Goal: Use online tool/utility: Utilize a website feature to perform a specific function

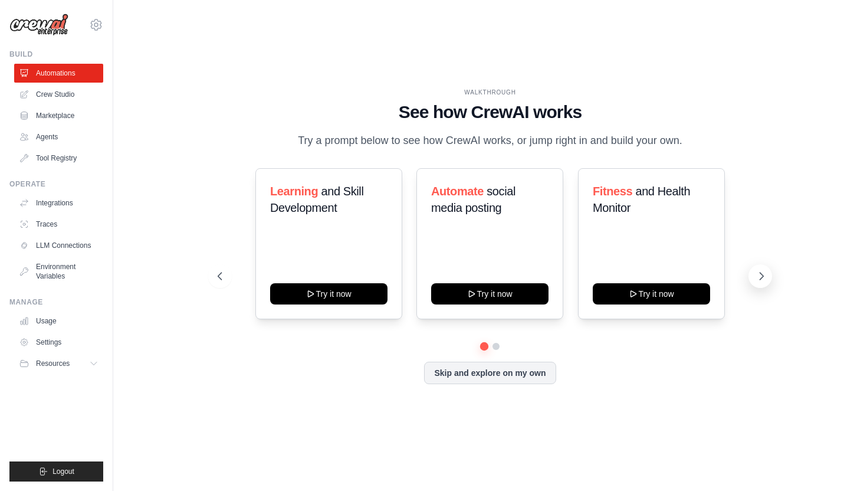
click at [761, 274] on icon at bounding box center [762, 276] width 4 height 7
click at [761, 274] on icon at bounding box center [762, 276] width 12 height 12
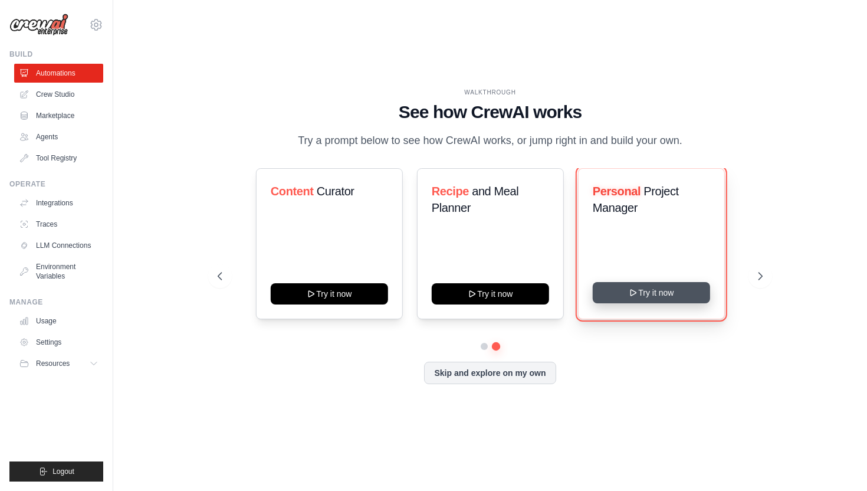
click at [666, 294] on button "Try it now" at bounding box center [651, 292] width 117 height 21
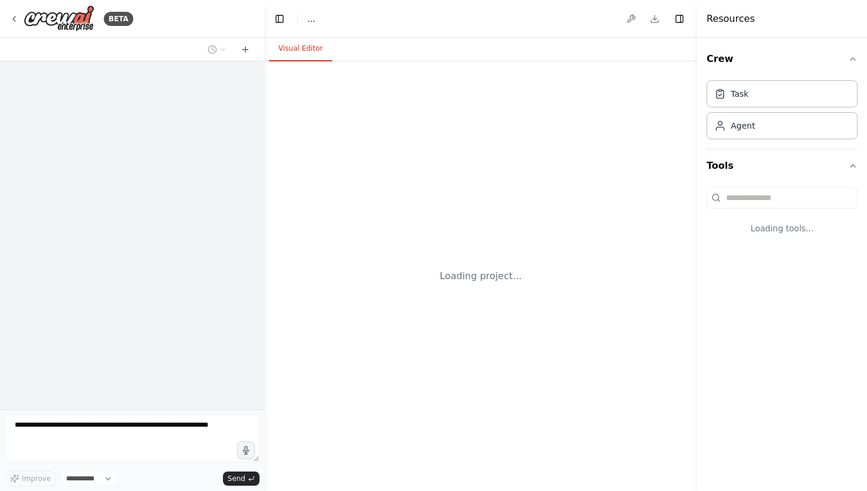
select select "****"
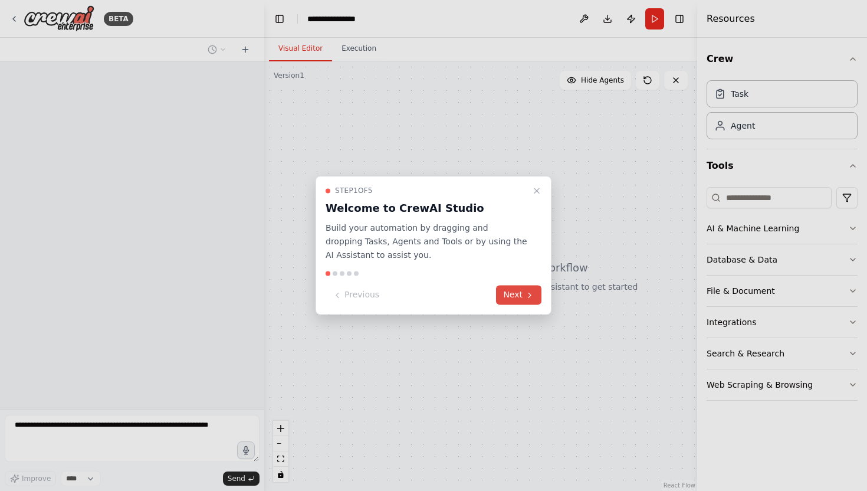
click at [525, 302] on button "Next" at bounding box center [518, 295] width 45 height 19
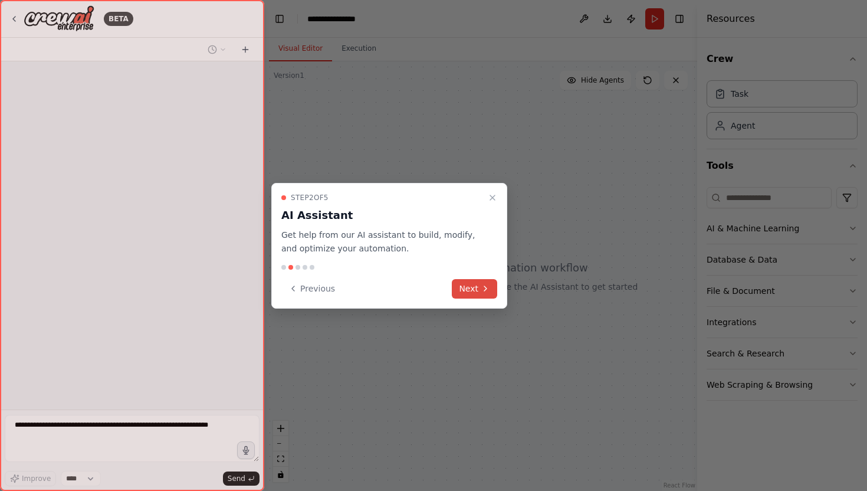
click at [486, 290] on icon at bounding box center [485, 288] width 9 height 9
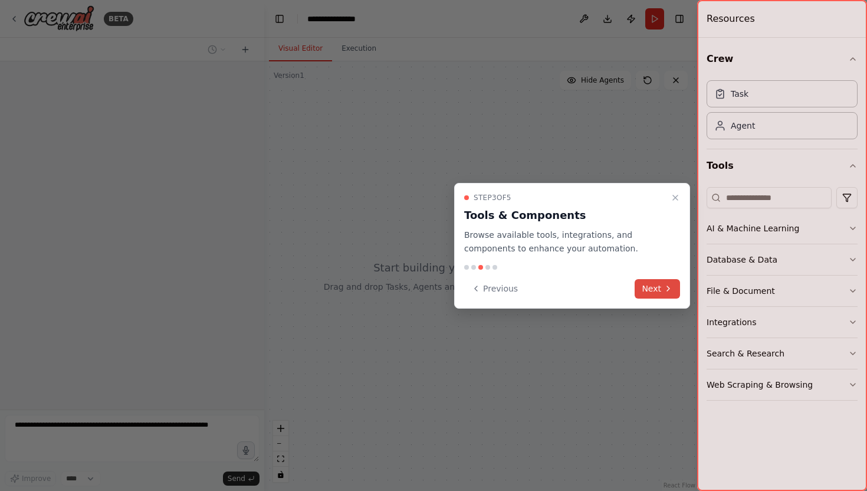
click at [656, 291] on button "Next" at bounding box center [657, 288] width 45 height 19
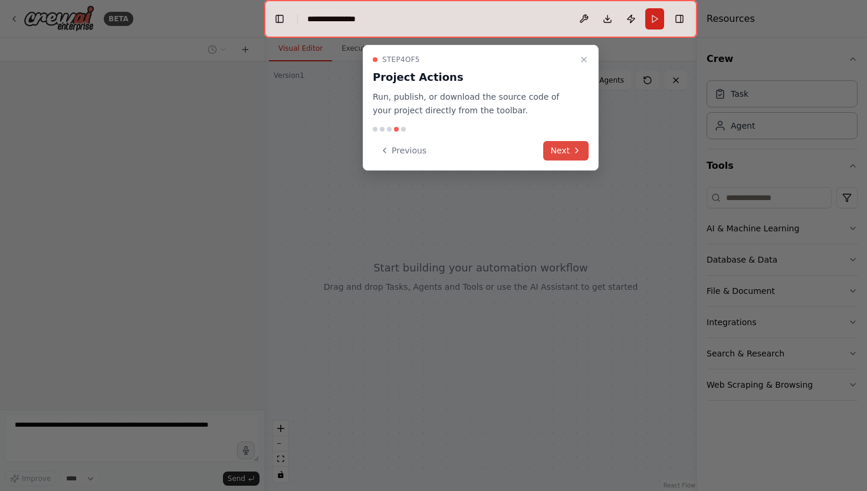
click at [570, 149] on button "Next" at bounding box center [565, 150] width 45 height 19
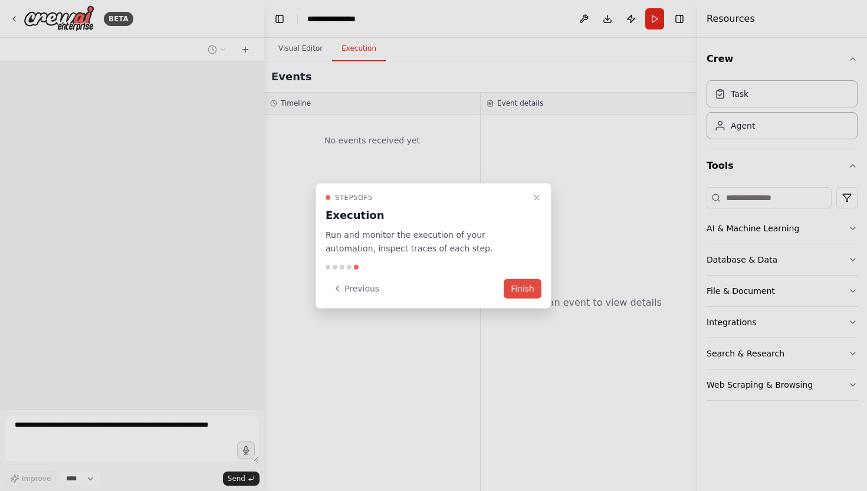
click at [529, 288] on button "Finish" at bounding box center [523, 288] width 38 height 19
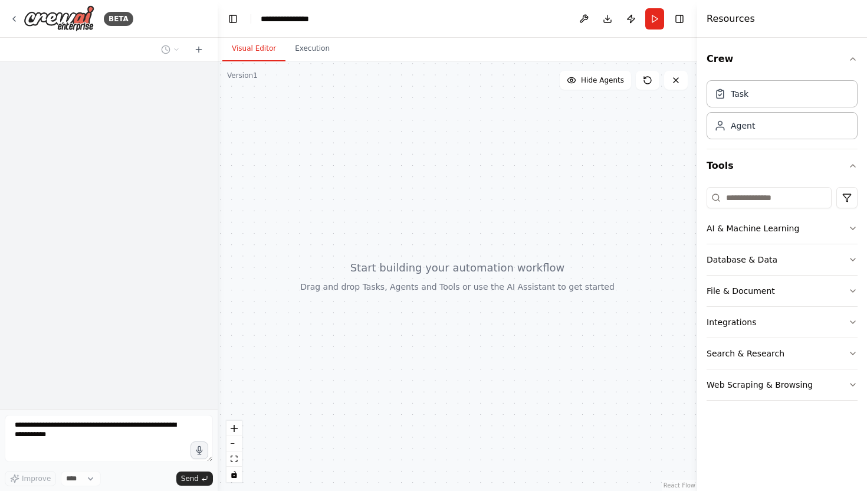
drag, startPoint x: 263, startPoint y: 143, endPoint x: 218, endPoint y: 124, distance: 49.4
click at [218, 124] on div "**********" at bounding box center [433, 245] width 867 height 491
